Goal: Task Accomplishment & Management: Complete application form

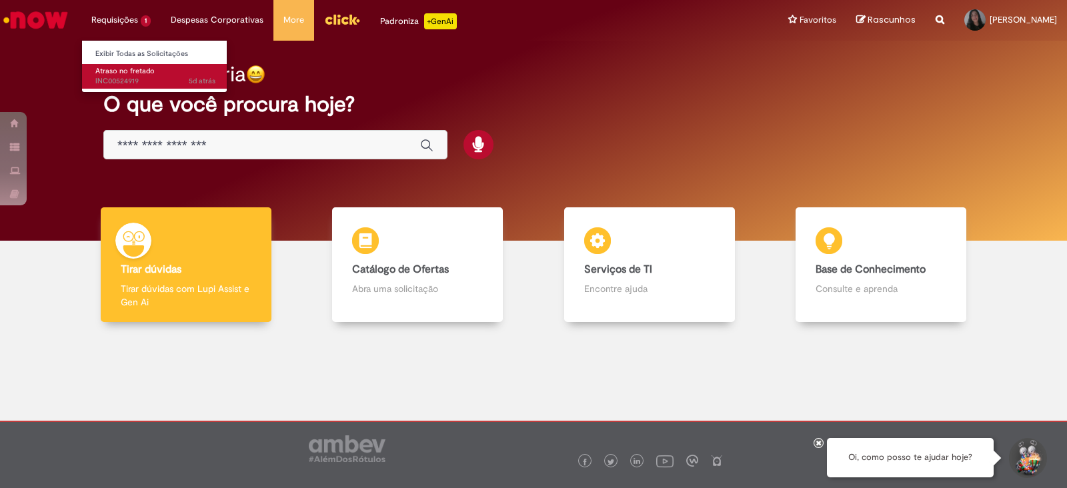
click at [118, 70] on span "Atraso no fretado" at bounding box center [124, 71] width 59 height 10
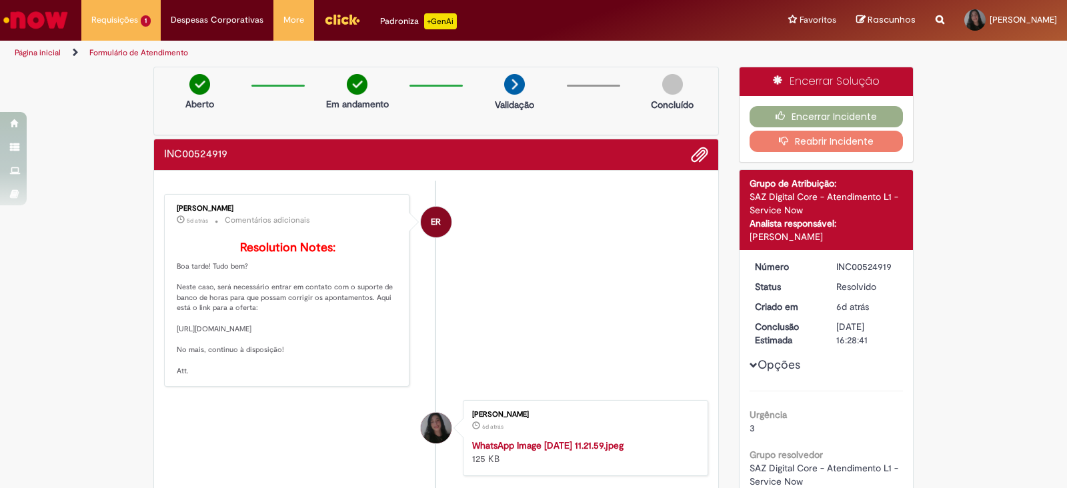
click at [51, 28] on img "Ir para a Homepage" at bounding box center [35, 20] width 69 height 27
